Goal: Task Accomplishment & Management: Manage account settings

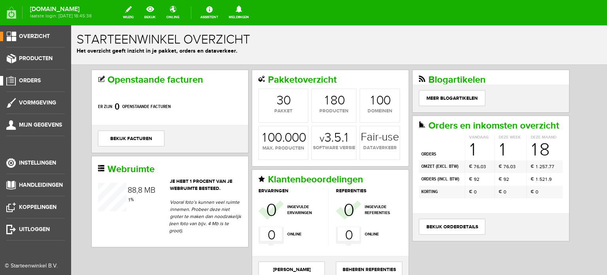
click at [36, 78] on span "Orders" at bounding box center [30, 80] width 22 height 7
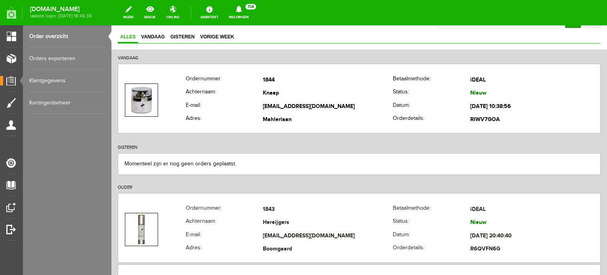
scroll to position [79, 0]
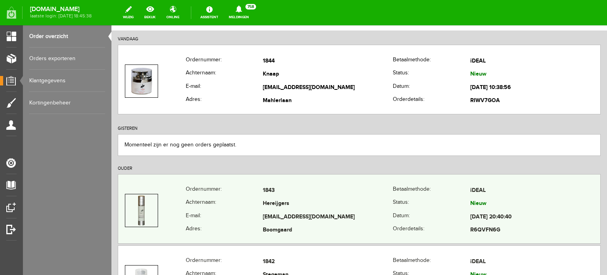
click at [276, 212] on td "Lynnhereijgers1996@hotmail.com" at bounding box center [328, 216] width 130 height 13
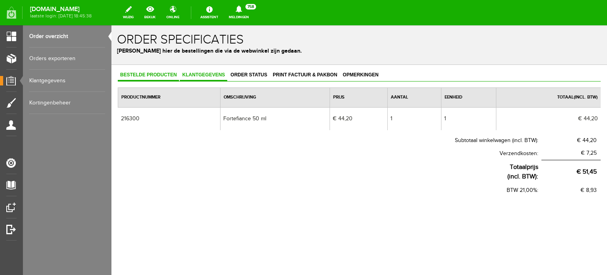
click at [210, 74] on span "Klantgegevens" at bounding box center [203, 75] width 47 height 6
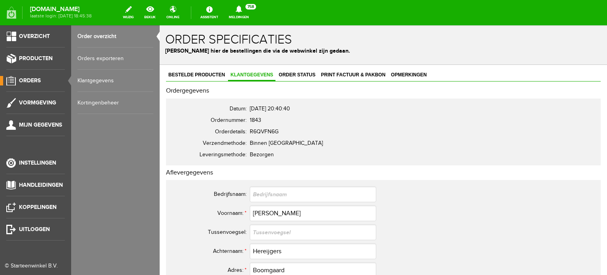
click at [30, 79] on span "Orders" at bounding box center [30, 80] width 22 height 7
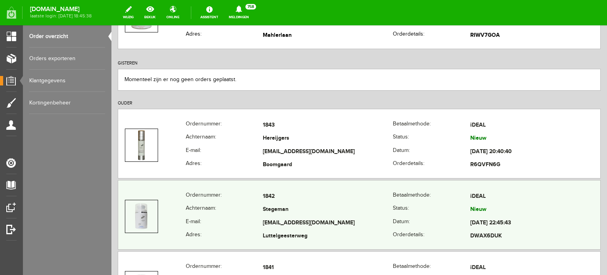
scroll to position [158, 0]
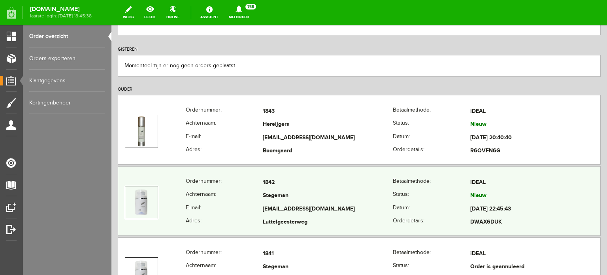
click at [267, 196] on td "Stegeman" at bounding box center [328, 195] width 130 height 13
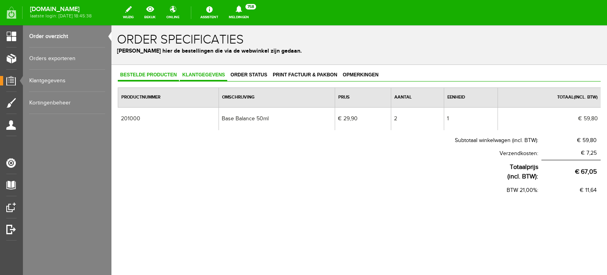
click at [207, 74] on span "Klantgegevens" at bounding box center [203, 75] width 47 height 6
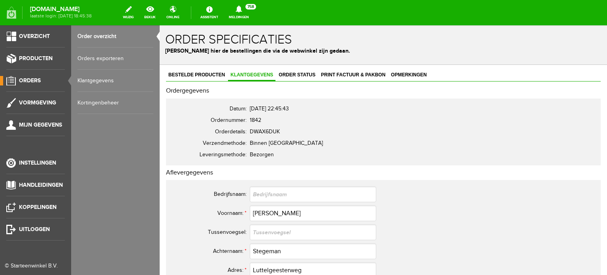
click at [34, 78] on span "Orders" at bounding box center [30, 80] width 22 height 7
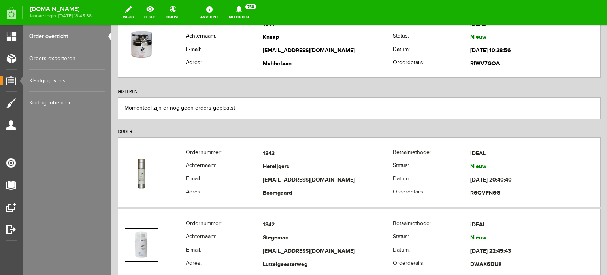
scroll to position [119, 0]
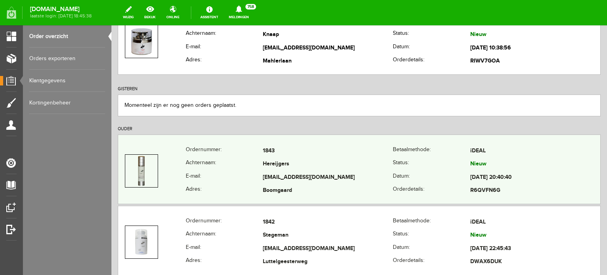
click at [280, 164] on td "Hereijgers" at bounding box center [328, 164] width 130 height 13
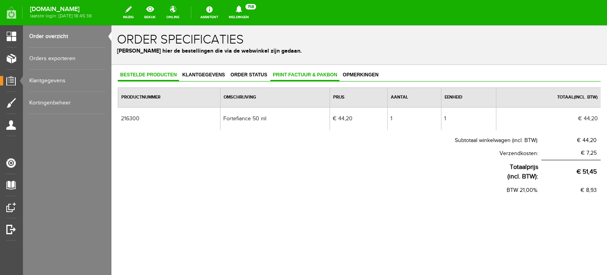
click at [298, 72] on span "Print factuur & pakbon" at bounding box center [305, 75] width 69 height 6
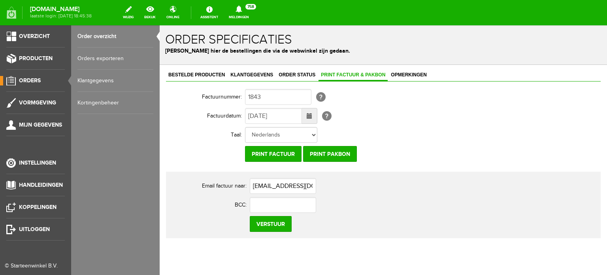
click at [31, 79] on span "Orders" at bounding box center [30, 80] width 22 height 7
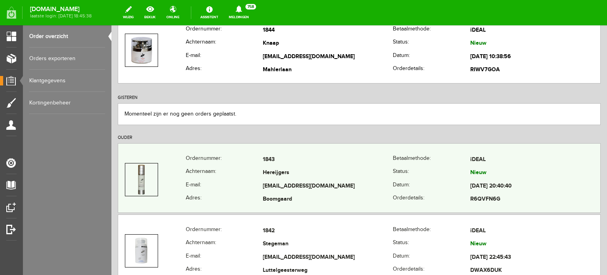
scroll to position [119, 0]
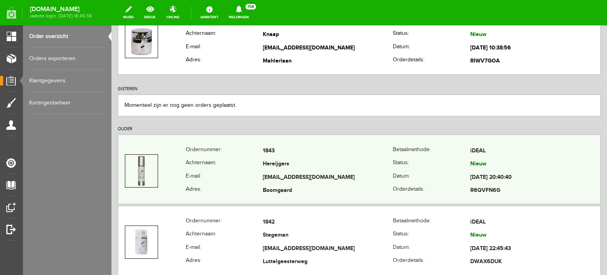
click at [275, 169] on td "Hereijgers" at bounding box center [328, 164] width 130 height 13
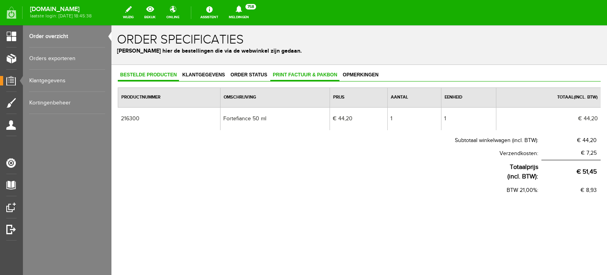
click at [314, 72] on span "Print factuur & pakbon" at bounding box center [305, 75] width 69 height 6
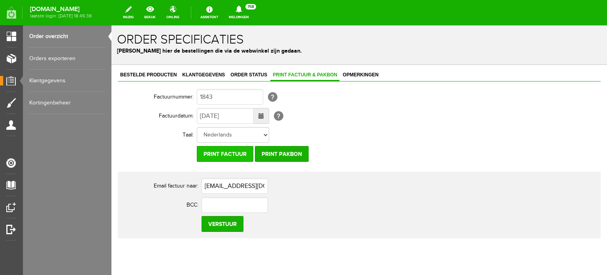
click at [236, 152] on input "Print factuur" at bounding box center [225, 154] width 57 height 16
click at [196, 72] on span "Klantgegevens" at bounding box center [203, 75] width 47 height 6
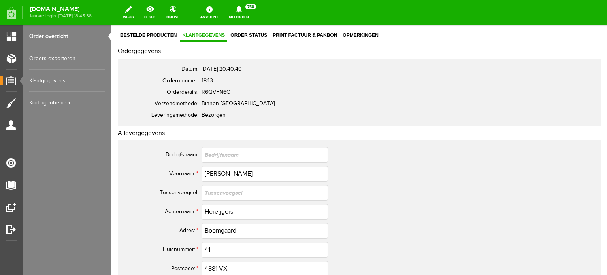
scroll to position [119, 0]
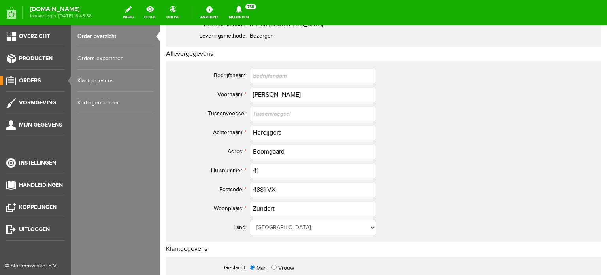
click at [32, 80] on span "Orders" at bounding box center [30, 80] width 22 height 7
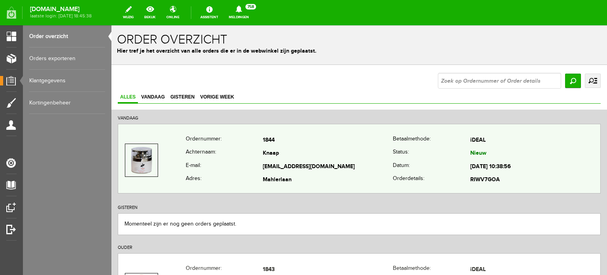
click at [277, 156] on td "Knaap" at bounding box center [328, 153] width 130 height 13
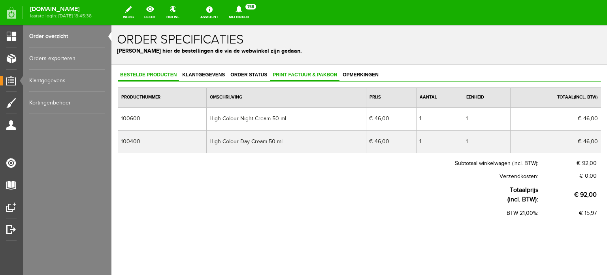
click at [322, 72] on span "Print factuur & pakbon" at bounding box center [305, 75] width 69 height 6
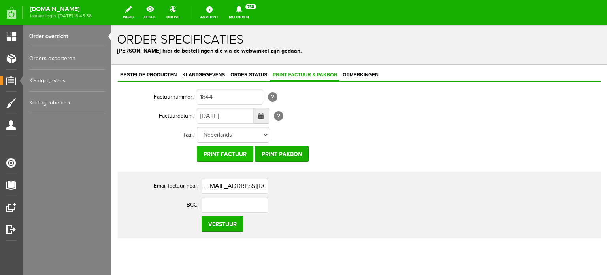
click at [236, 151] on input "Print factuur" at bounding box center [225, 154] width 57 height 16
click at [227, 153] on input "Print factuur" at bounding box center [225, 154] width 57 height 16
click at [202, 72] on span "Klantgegevens" at bounding box center [203, 75] width 47 height 6
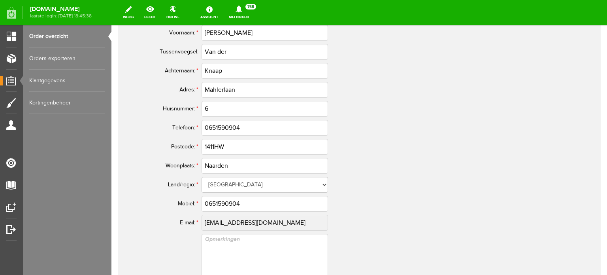
scroll to position [356, 0]
